Goal: Task Accomplishment & Management: Manage account settings

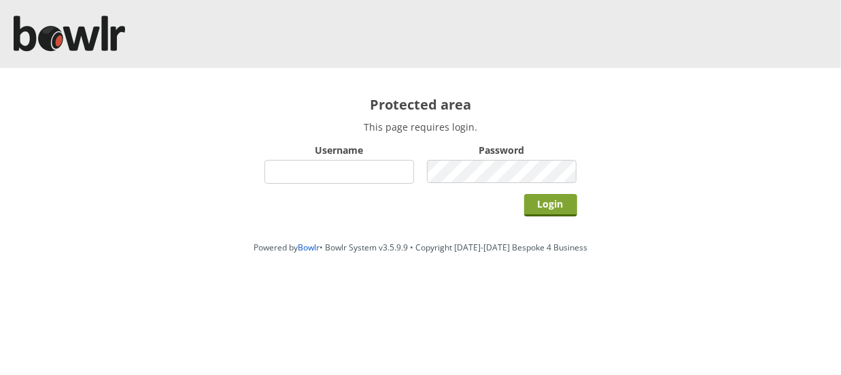
type input "hornseaindoorbowlsclub"
click at [547, 208] on input "Login" at bounding box center [550, 205] width 53 height 22
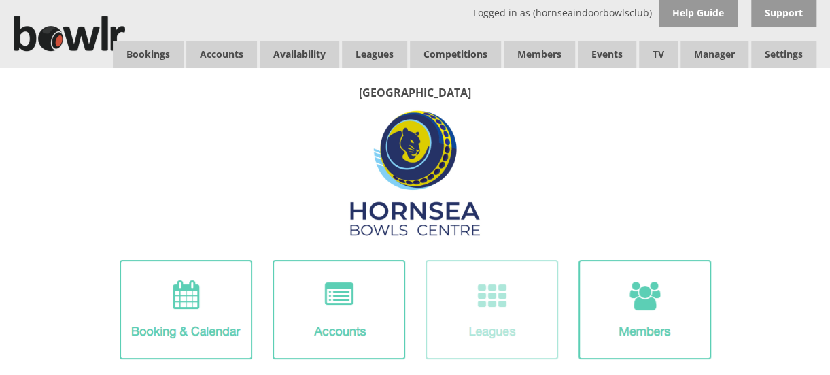
click at [538, 305] on img at bounding box center [492, 309] width 133 height 99
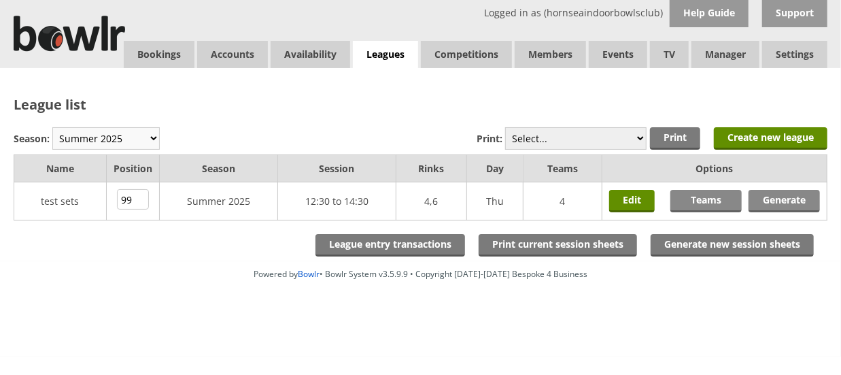
click at [126, 135] on select "Winter 2025-6 Summer 2025 Winter 24-25 Summer 2024 Winter 2023 / 2024 Summer 20…" at bounding box center [105, 138] width 107 height 22
select select "10"
click at [52, 127] on select "Winter 2025-6 Summer 2025 Winter 24-25 Summer 2024 Winter 2023 / 2024 Summer 20…" at bounding box center [105, 138] width 107 height 22
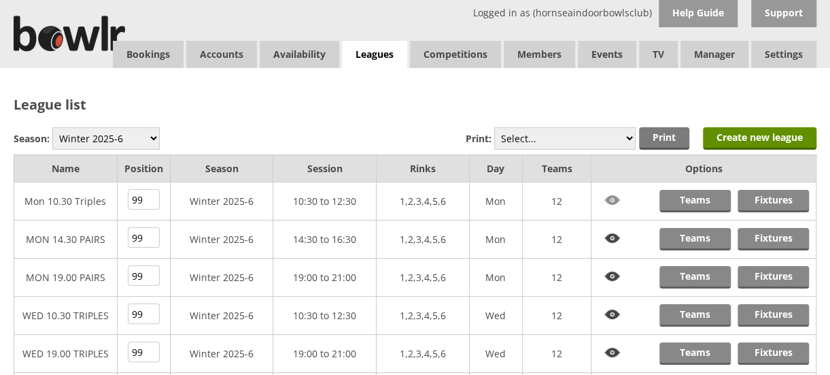
click at [613, 199] on img at bounding box center [612, 200] width 29 height 21
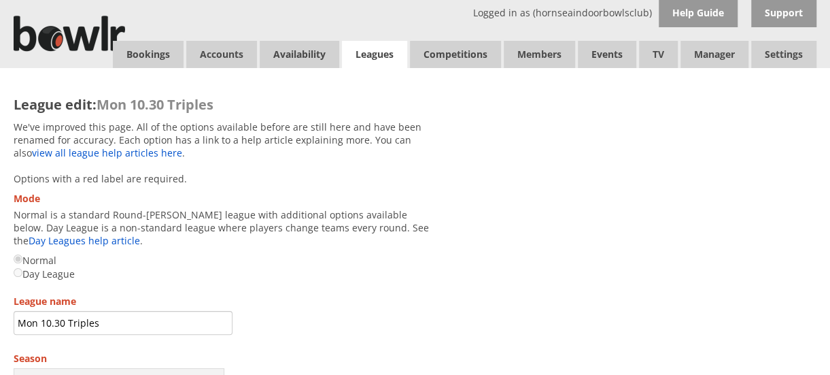
click at [369, 59] on link "Leagues" at bounding box center [374, 55] width 65 height 28
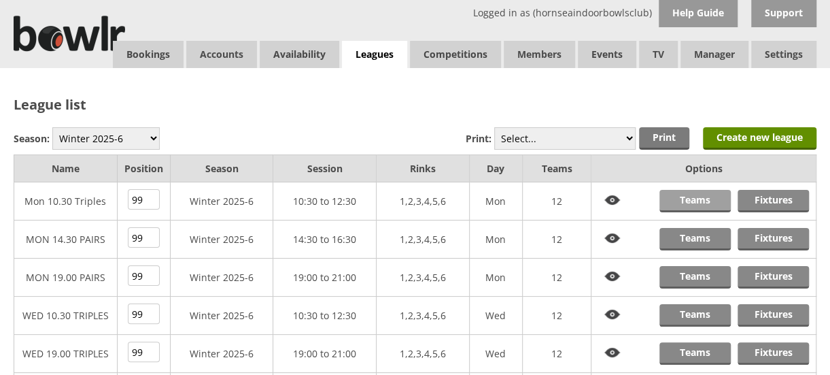
click at [693, 197] on link "Teams" at bounding box center [695, 201] width 71 height 22
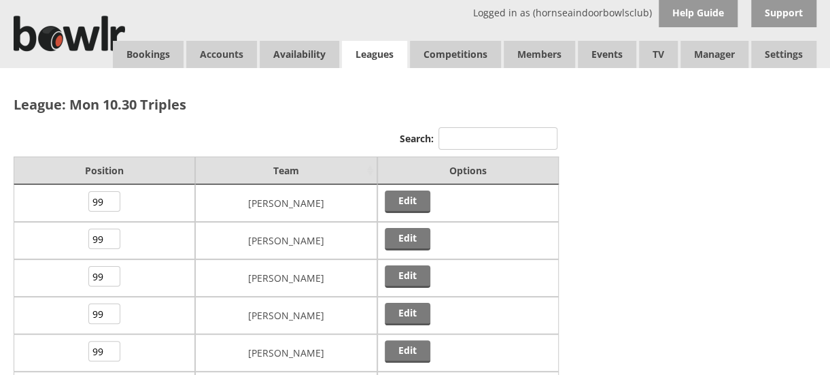
click at [373, 58] on link "Leagues" at bounding box center [374, 55] width 65 height 28
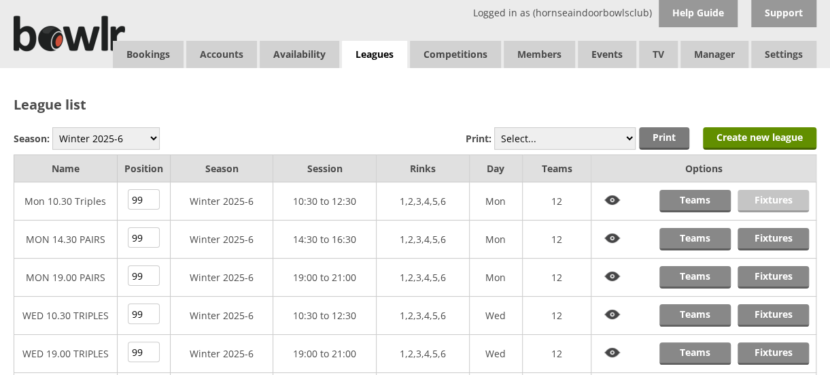
click at [762, 196] on link "Fixtures" at bounding box center [773, 201] width 71 height 22
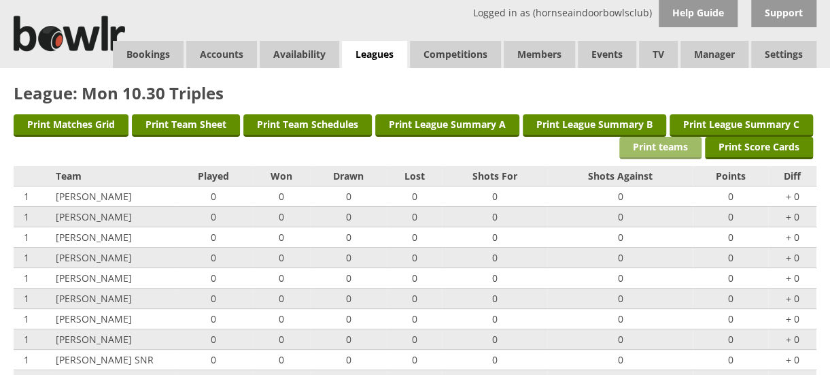
click at [620, 146] on link "Print teams" at bounding box center [661, 148] width 82 height 22
click at [367, 63] on link "Leagues" at bounding box center [374, 55] width 65 height 28
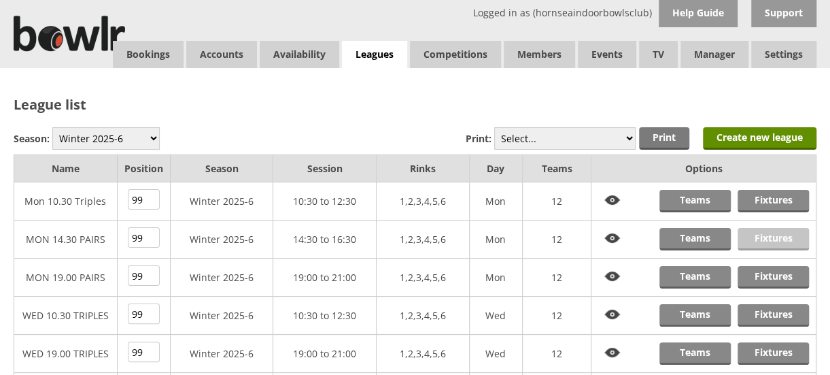
click at [778, 232] on link "Fixtures" at bounding box center [773, 239] width 71 height 22
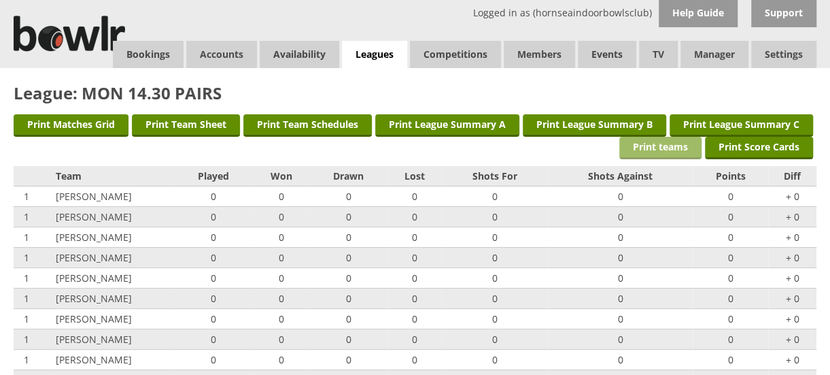
click at [620, 149] on link "Print teams" at bounding box center [661, 148] width 82 height 22
click at [375, 52] on link "Leagues" at bounding box center [374, 55] width 65 height 28
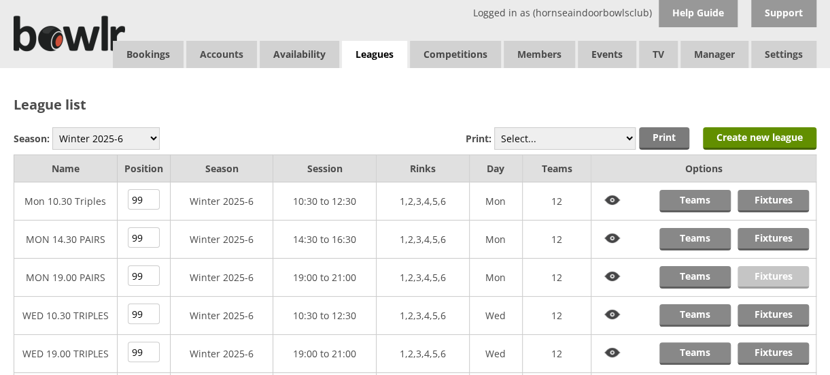
click at [775, 271] on link "Fixtures" at bounding box center [773, 277] width 71 height 22
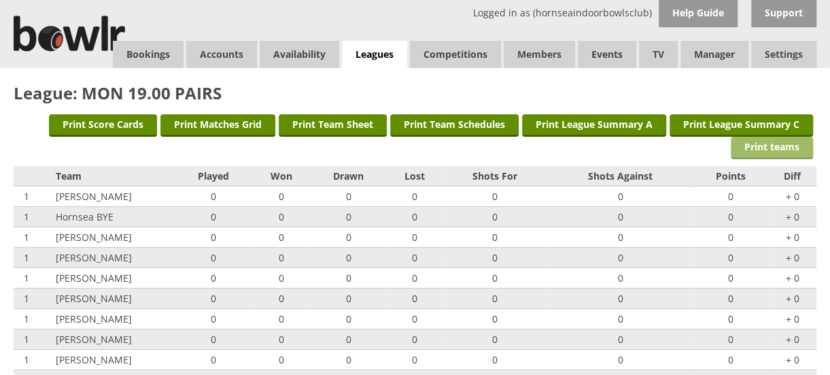
click at [757, 142] on link "Print teams" at bounding box center [772, 148] width 82 height 22
click at [363, 61] on link "Leagues" at bounding box center [374, 55] width 65 height 28
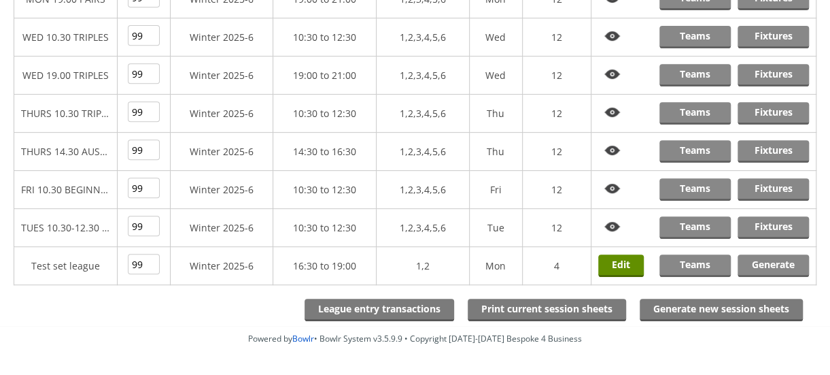
scroll to position [317, 0]
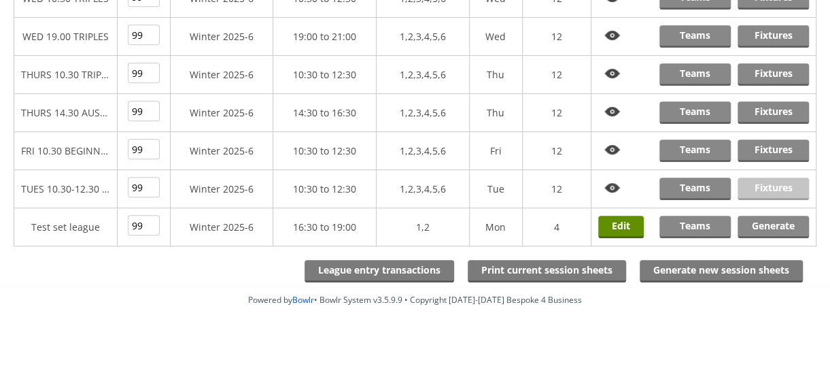
click at [769, 185] on link "Fixtures" at bounding box center [773, 188] width 71 height 22
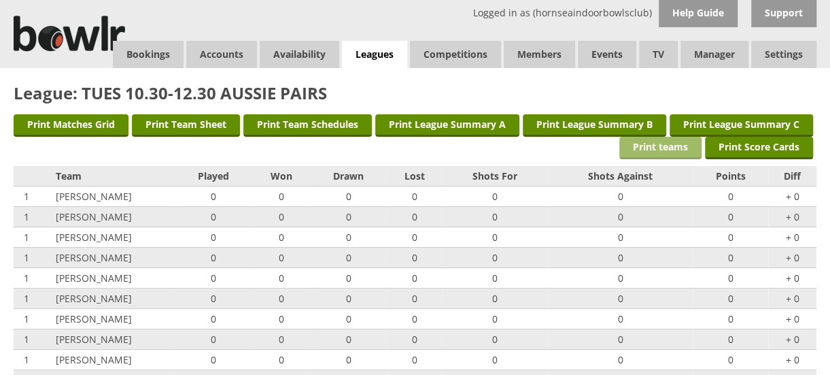
click at [620, 140] on link "Print teams" at bounding box center [661, 148] width 82 height 22
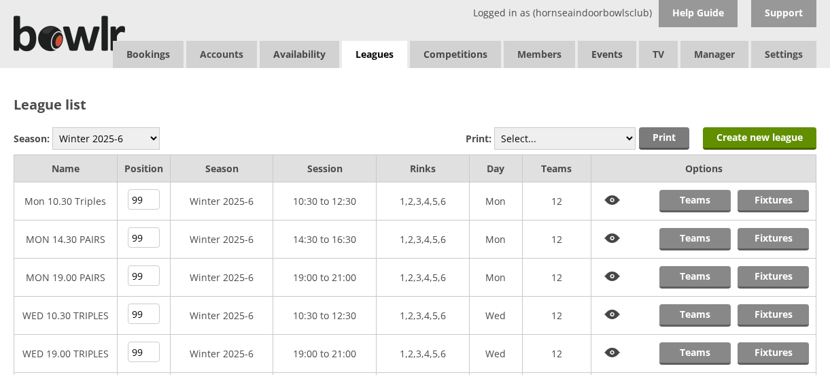
scroll to position [304, 0]
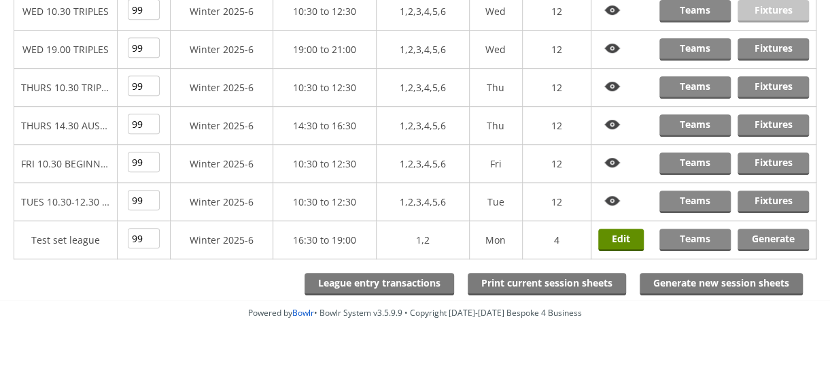
click at [770, 7] on link "Fixtures" at bounding box center [773, 11] width 71 height 22
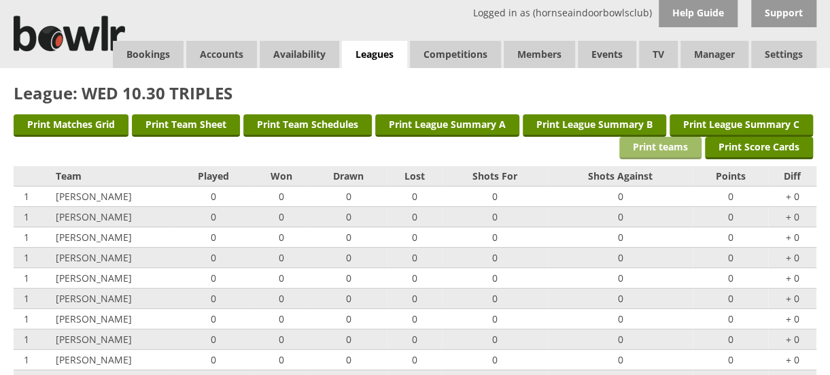
click at [620, 145] on link "Print teams" at bounding box center [661, 148] width 82 height 22
click at [370, 50] on link "Leagues" at bounding box center [374, 55] width 65 height 28
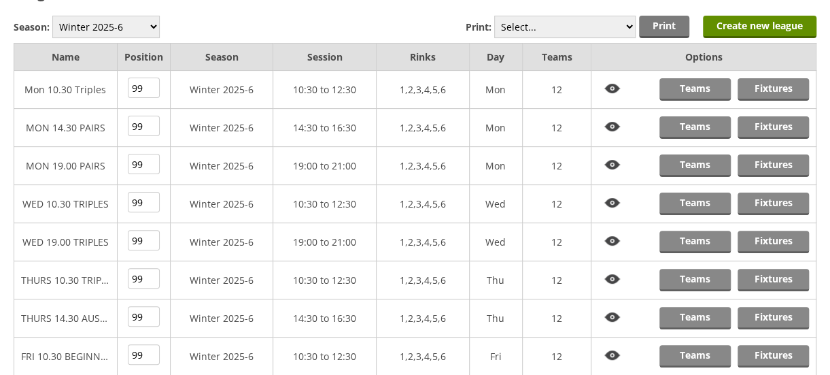
scroll to position [112, 0]
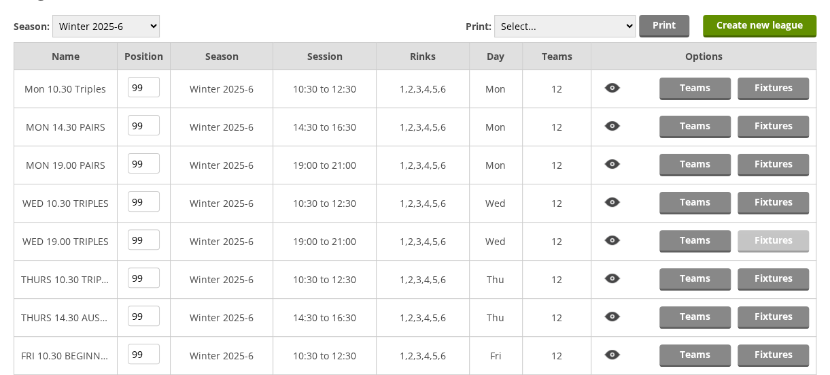
click at [781, 238] on link "Fixtures" at bounding box center [773, 241] width 71 height 22
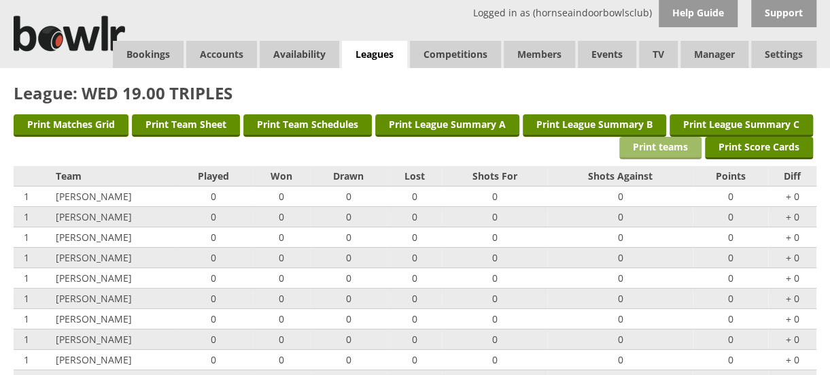
click at [620, 148] on link "Print teams" at bounding box center [661, 148] width 82 height 22
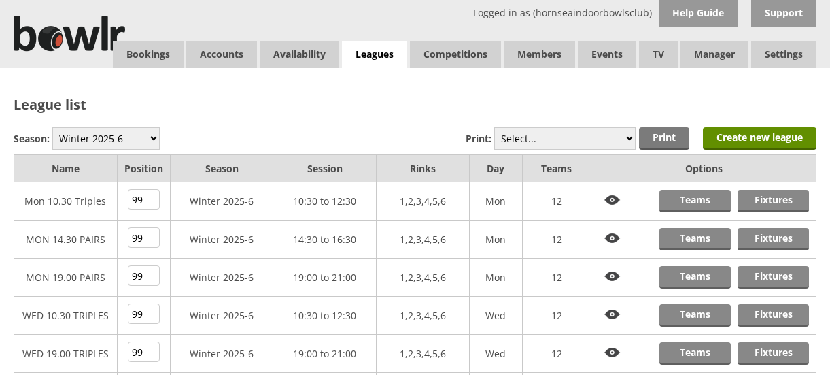
scroll to position [116, 0]
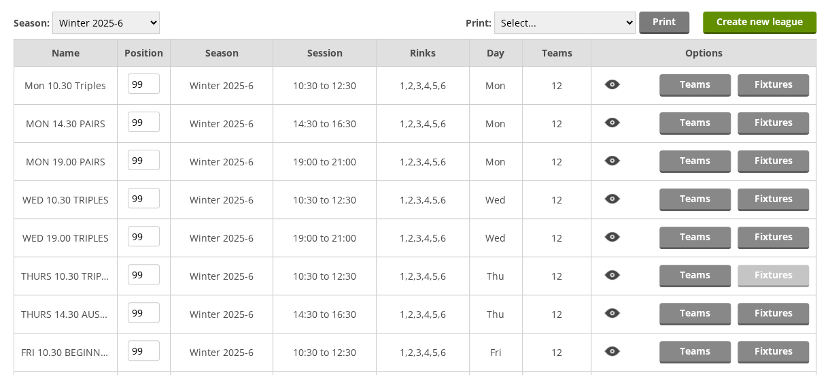
click at [758, 273] on link "Fixtures" at bounding box center [773, 276] width 71 height 22
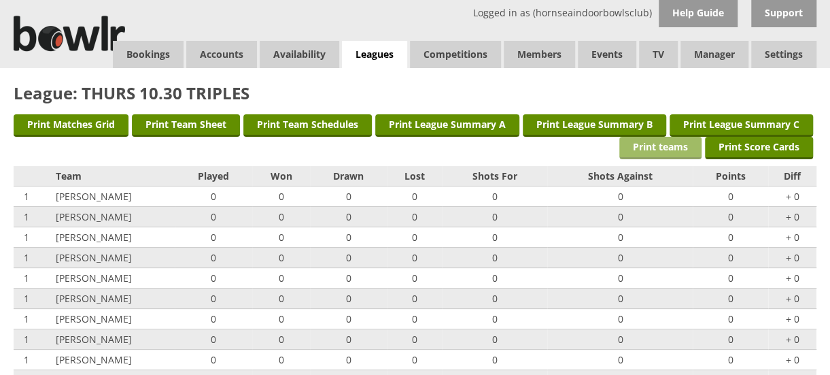
click at [620, 144] on link "Print teams" at bounding box center [661, 148] width 82 height 22
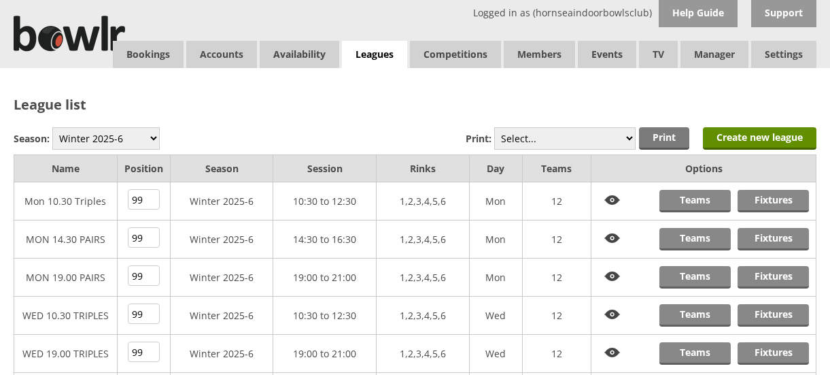
scroll to position [116, 0]
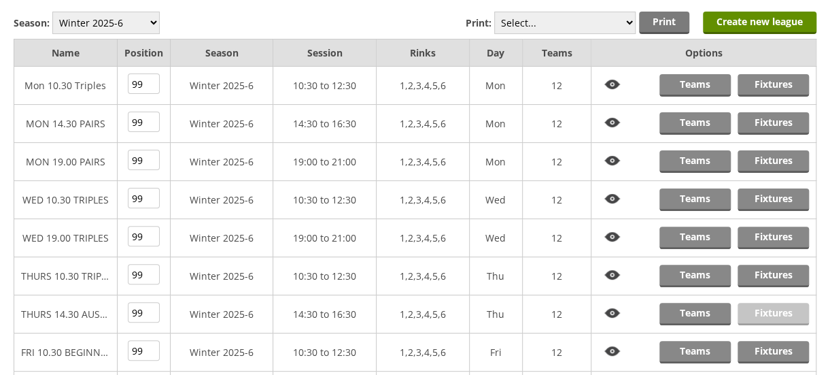
click at [761, 309] on link "Fixtures" at bounding box center [773, 314] width 71 height 22
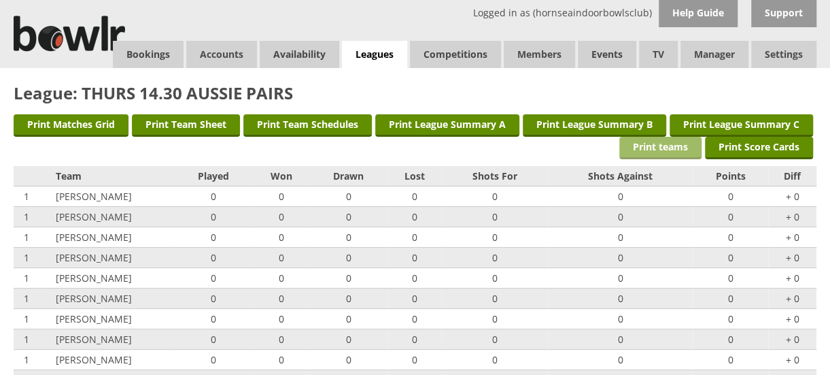
click at [620, 145] on link "Print teams" at bounding box center [661, 148] width 82 height 22
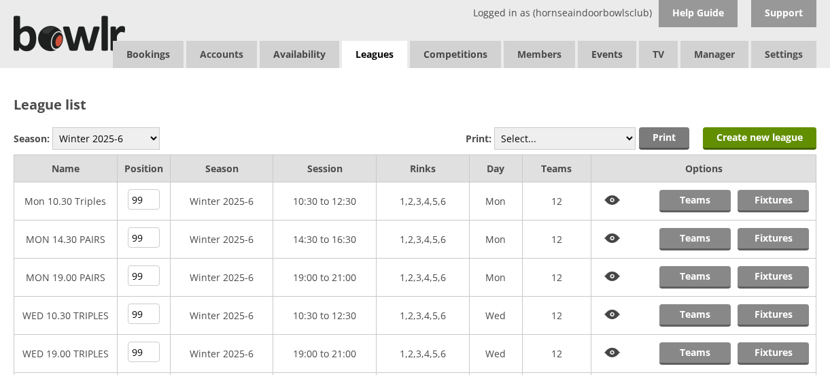
scroll to position [115, 0]
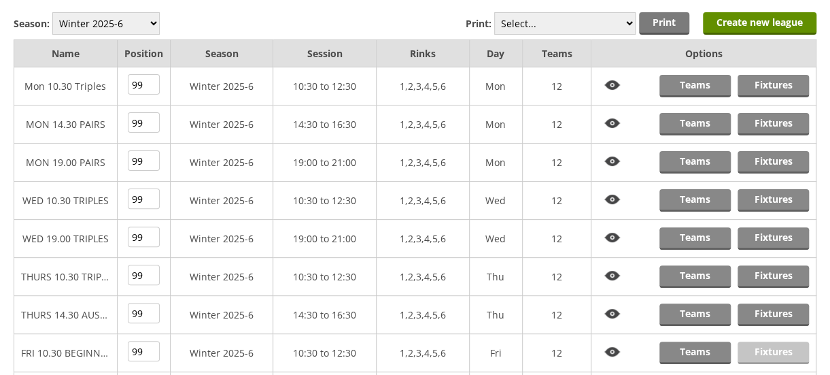
click at [767, 341] on link "Fixtures" at bounding box center [773, 352] width 71 height 22
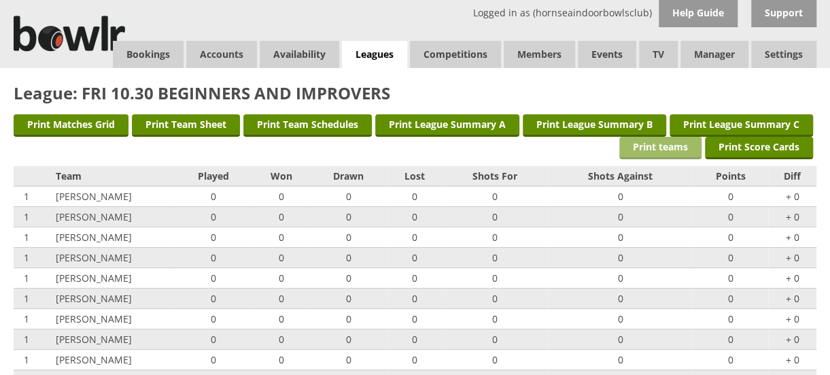
click at [620, 146] on link "Print teams" at bounding box center [661, 148] width 82 height 22
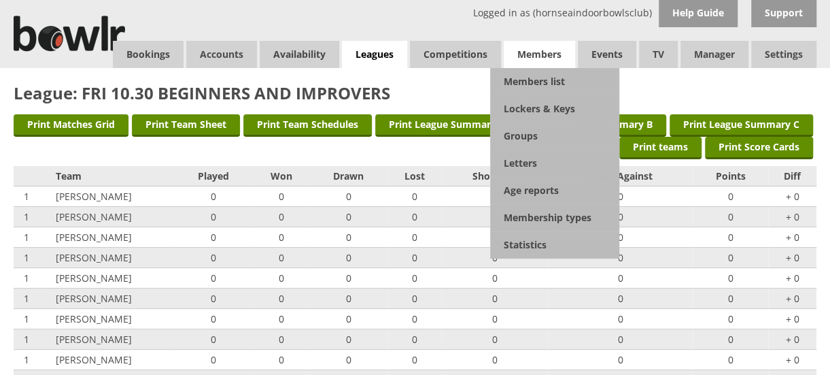
click at [547, 52] on span "Members" at bounding box center [539, 54] width 71 height 27
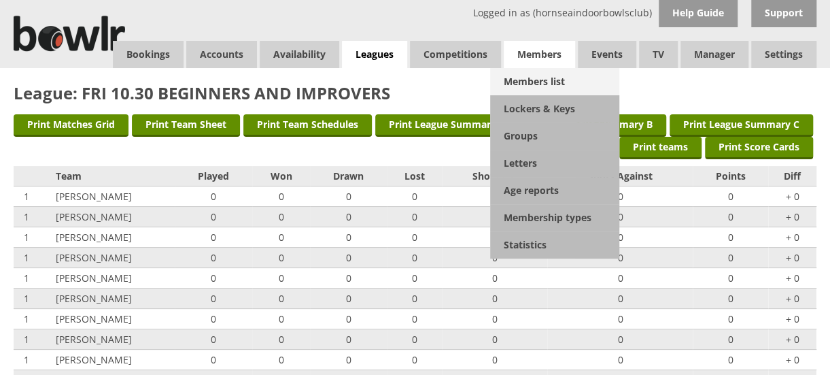
click at [535, 85] on link "Members list" at bounding box center [554, 81] width 129 height 27
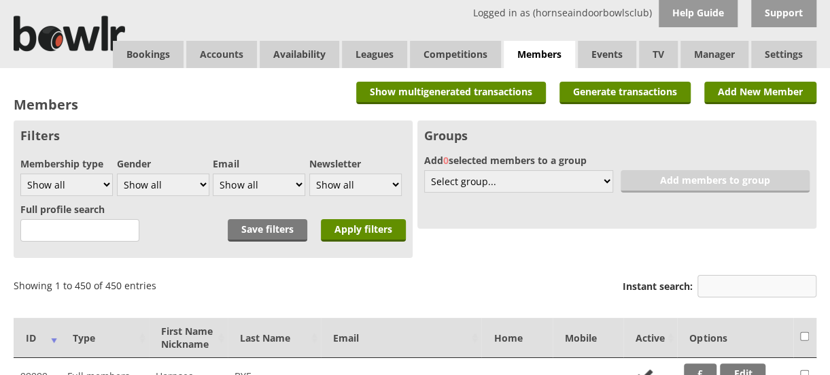
click at [723, 285] on input "Instant search:" at bounding box center [757, 286] width 119 height 22
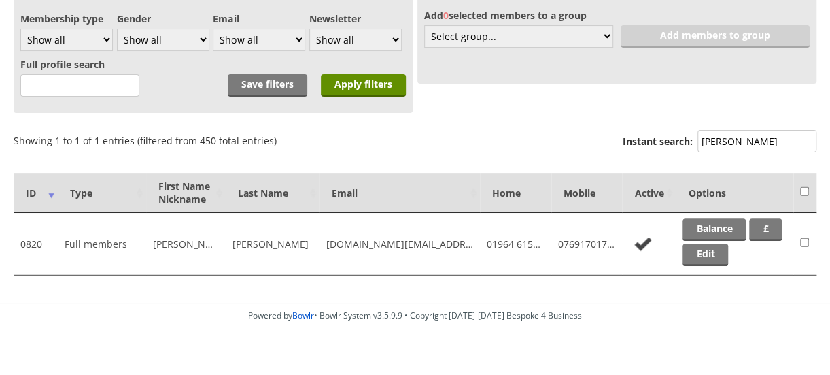
scroll to position [148, 0]
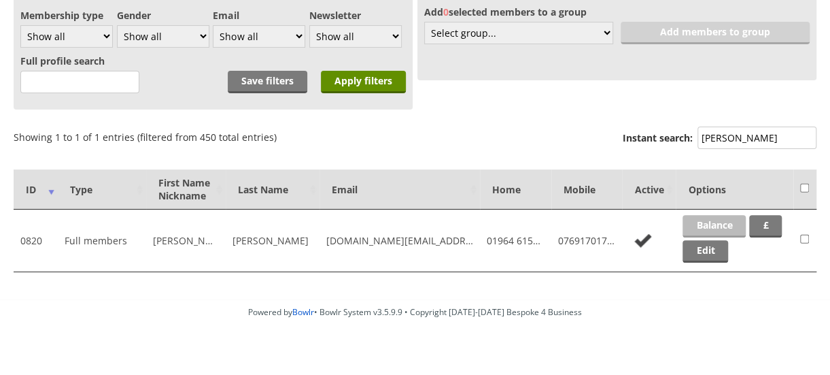
type input "[PERSON_NAME]"
click at [715, 224] on link "Balance" at bounding box center [714, 226] width 63 height 22
